Goal: Task Accomplishment & Management: Use online tool/utility

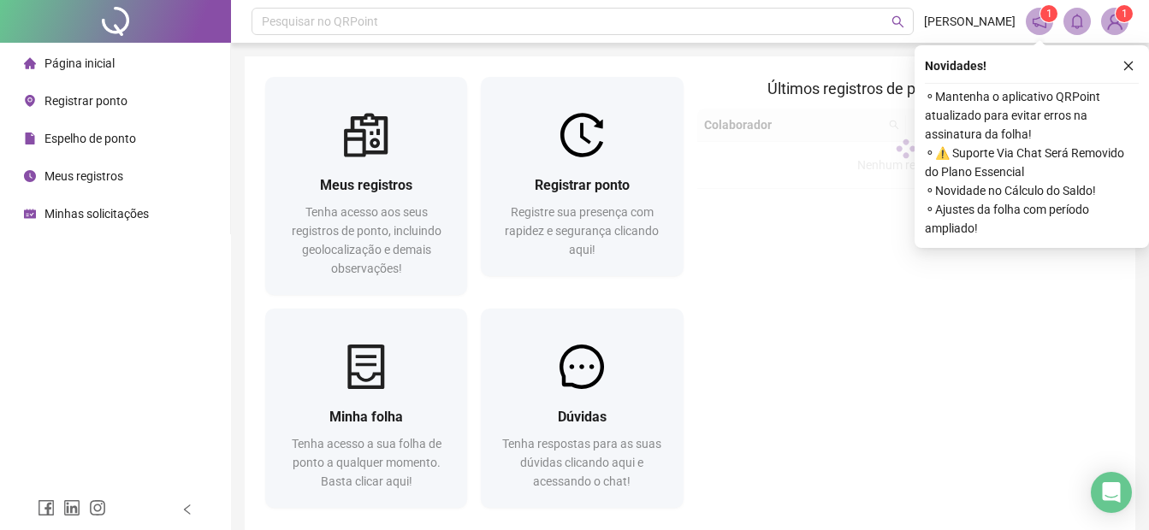
click at [103, 100] on span "Registrar ponto" at bounding box center [85, 101] width 83 height 14
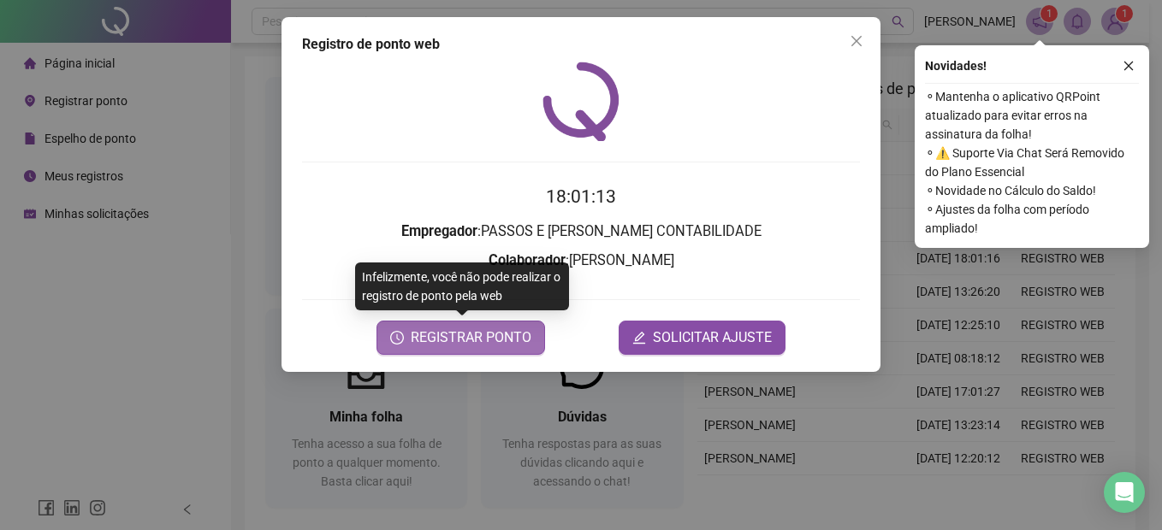
click at [501, 338] on span "REGISTRAR PONTO" at bounding box center [471, 338] width 121 height 21
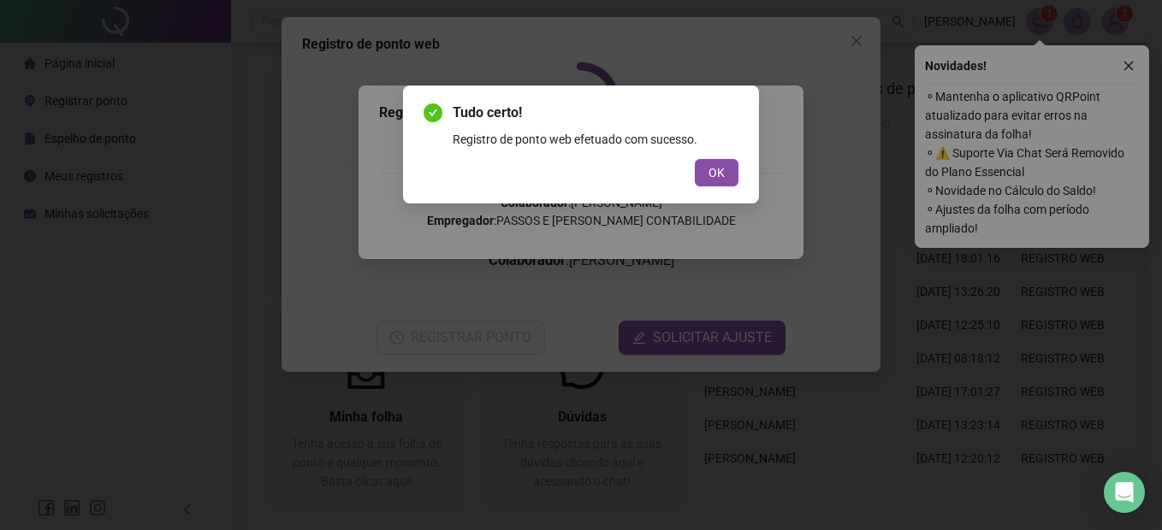
click at [724, 177] on button "OK" at bounding box center [717, 172] width 44 height 27
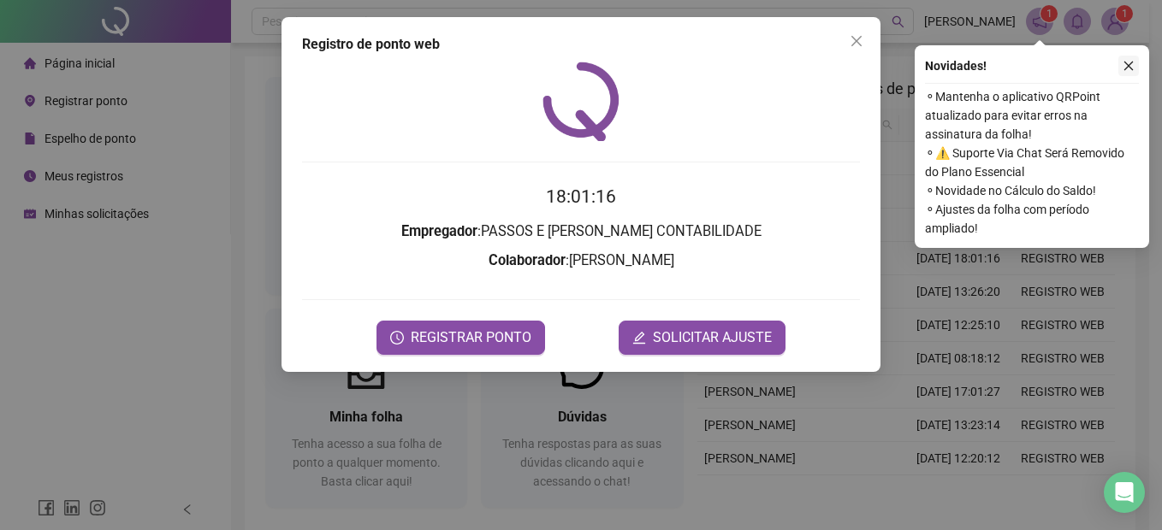
click at [1130, 67] on icon "close" at bounding box center [1128, 66] width 12 height 12
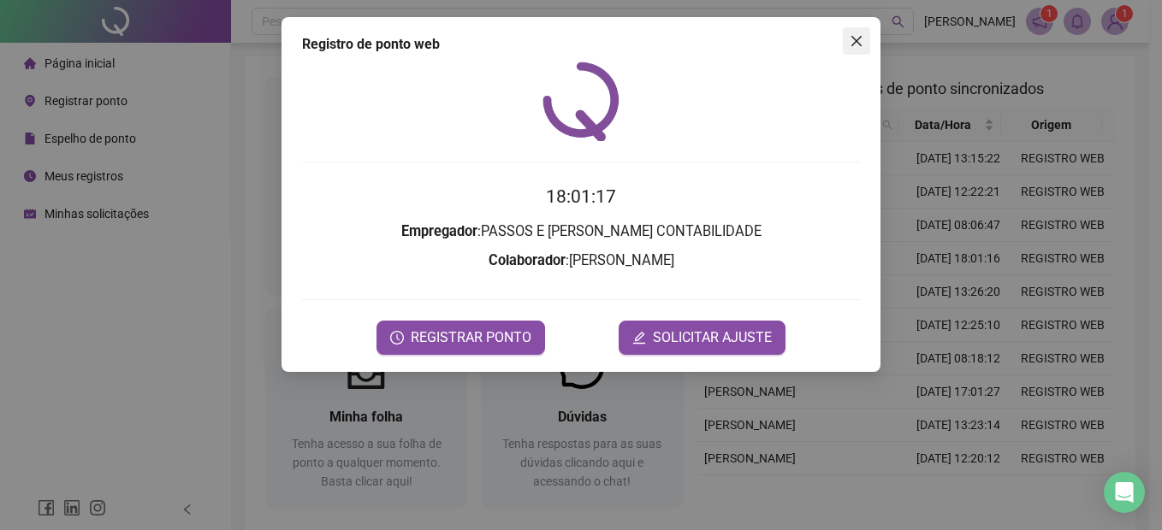
click at [858, 42] on icon "close" at bounding box center [856, 41] width 10 height 10
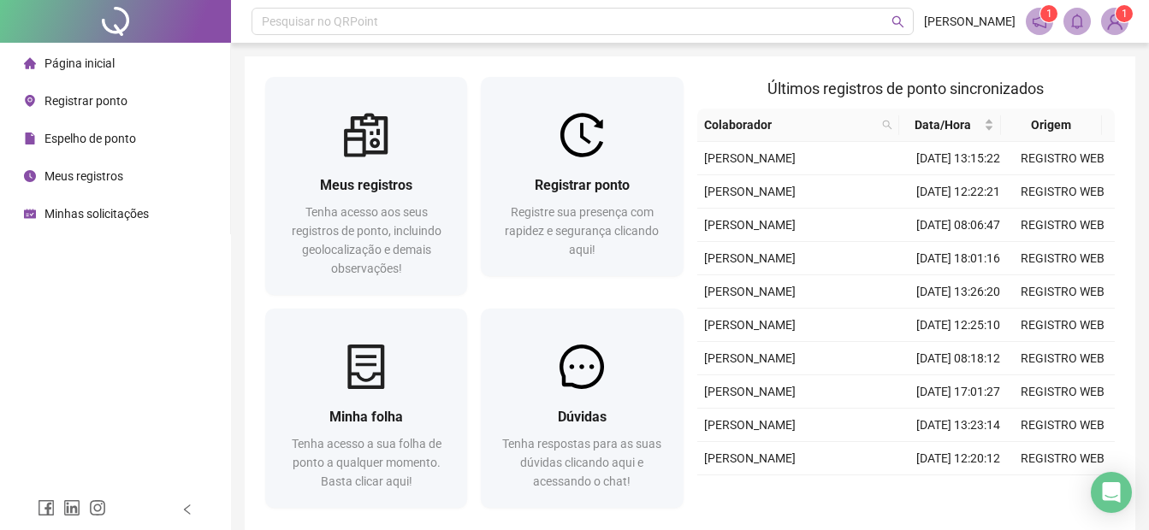
click at [103, 100] on span "Registrar ponto" at bounding box center [85, 101] width 83 height 14
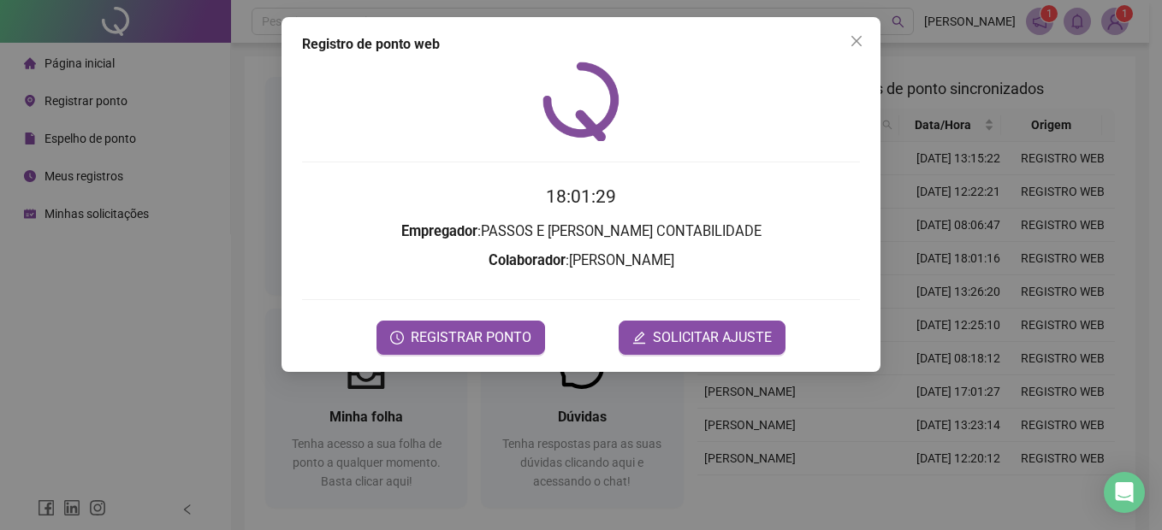
drag, startPoint x: 848, startPoint y: 38, endPoint x: 850, endPoint y: 64, distance: 25.8
click at [848, 39] on span "Close" at bounding box center [855, 41] width 27 height 14
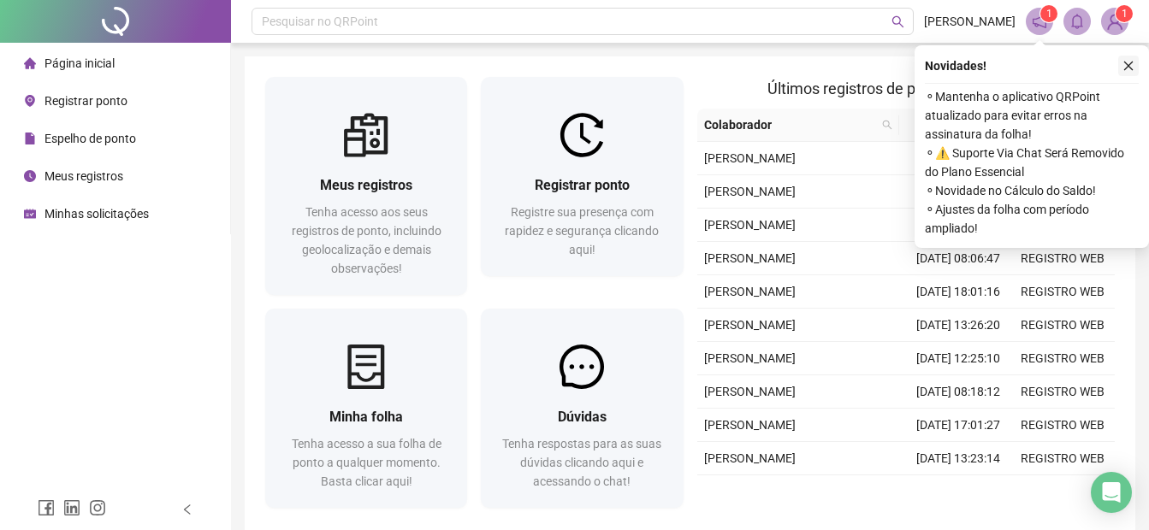
click at [1128, 62] on icon "close" at bounding box center [1128, 66] width 12 height 12
